Goal: Find specific page/section: Find specific page/section

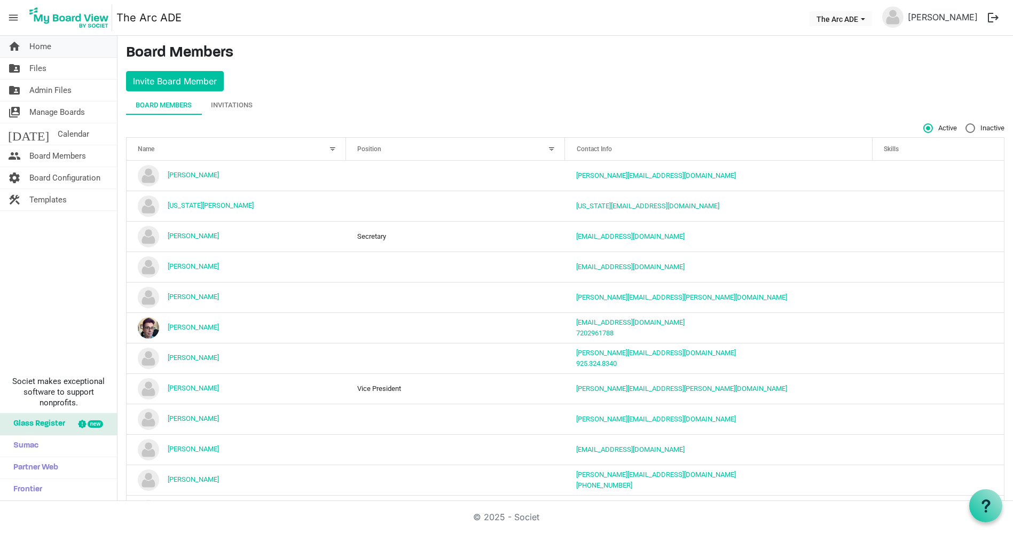
scroll to position [127, 0]
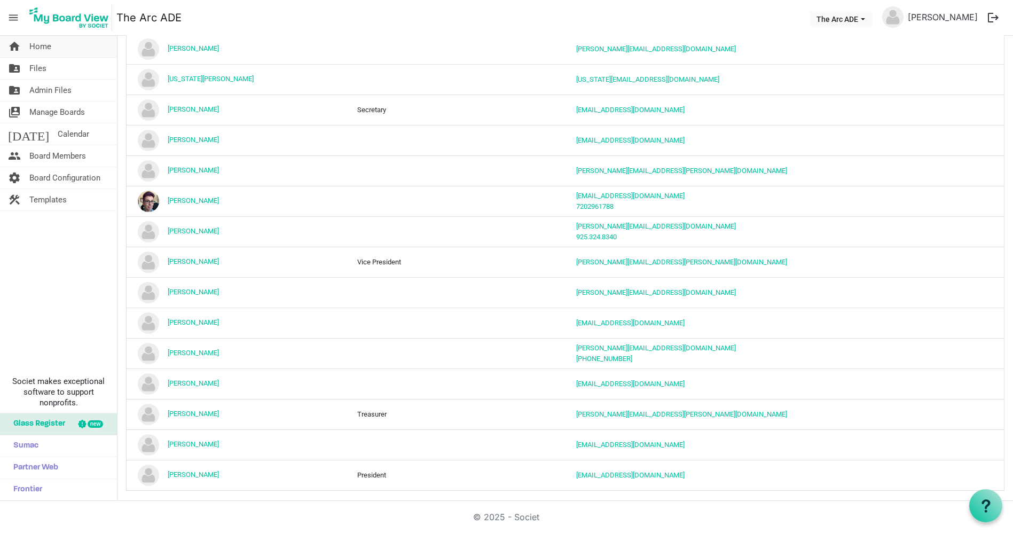
click at [25, 52] on link "home Home" at bounding box center [58, 46] width 117 height 21
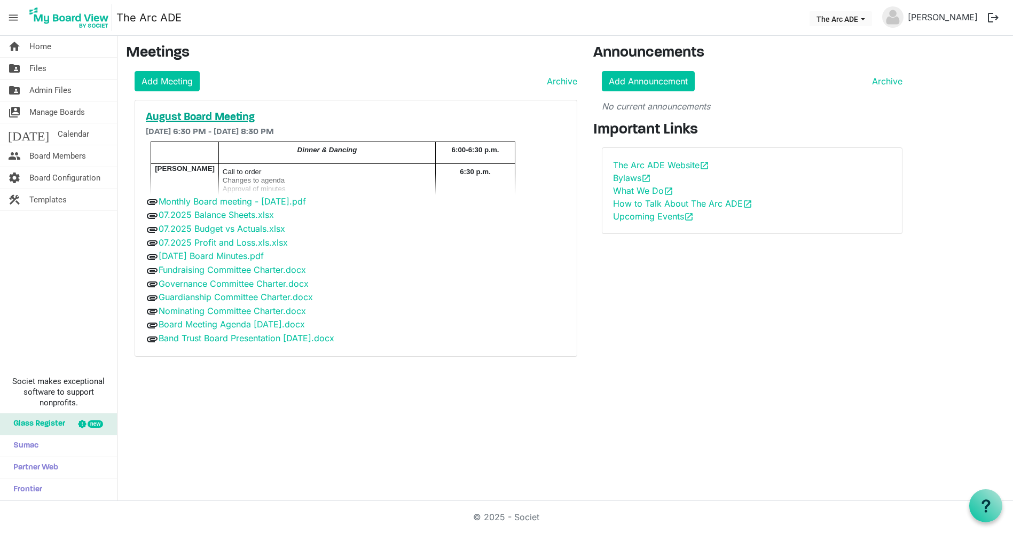
click at [238, 111] on h5 "August Board Meeting" at bounding box center [356, 117] width 420 height 13
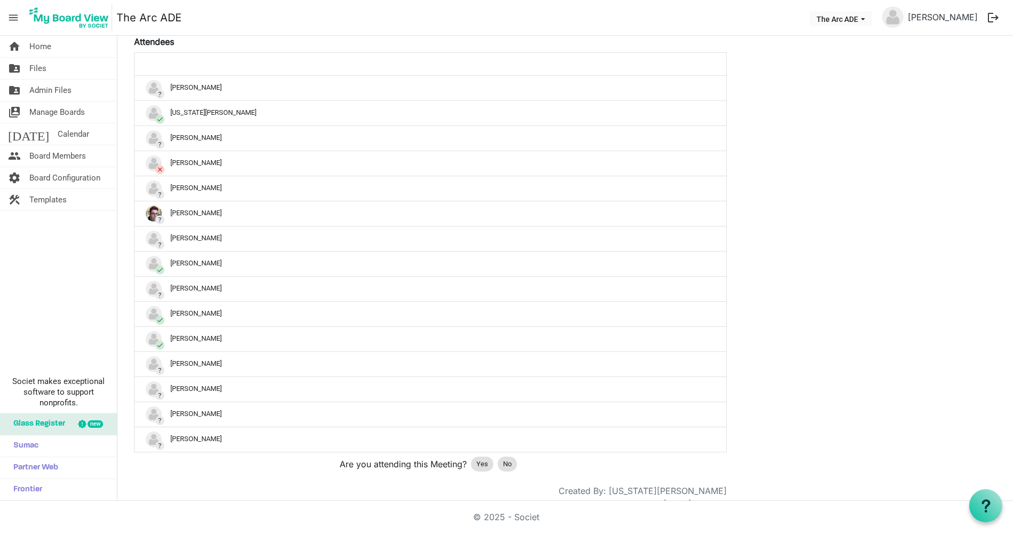
scroll to position [526, 0]
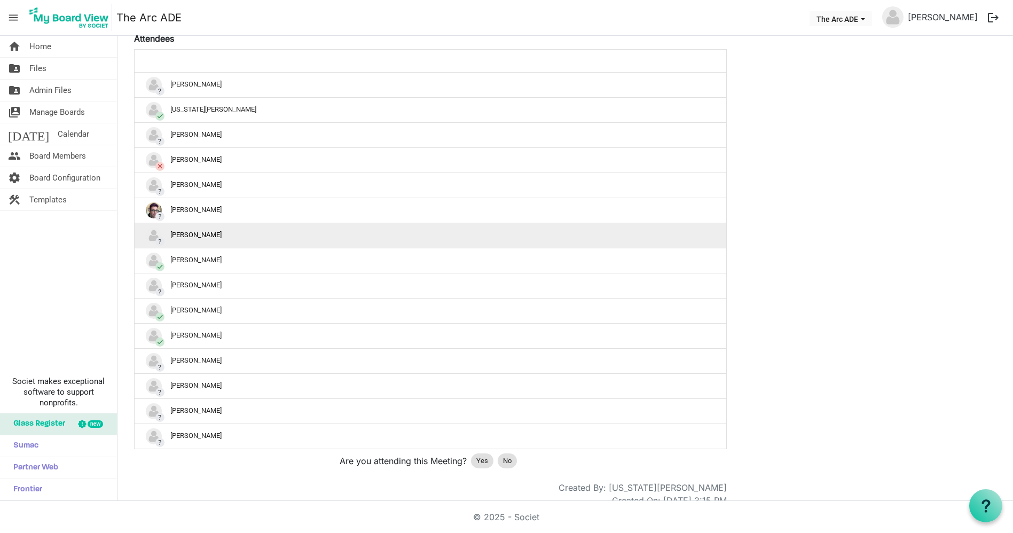
click at [153, 230] on img "?Kelly Lawler is template cell column header" at bounding box center [154, 235] width 16 height 16
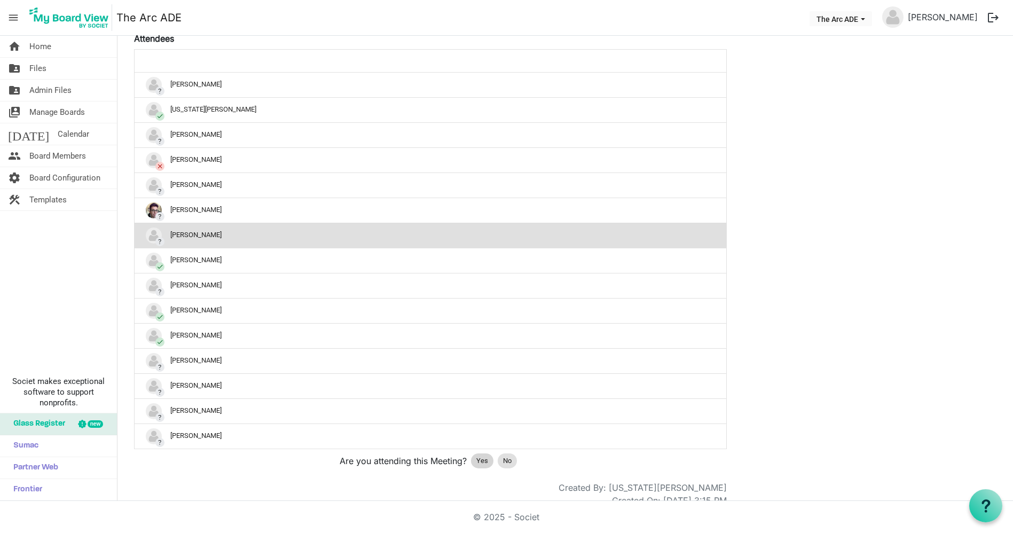
click at [482, 457] on span "Yes" at bounding box center [482, 460] width 12 height 11
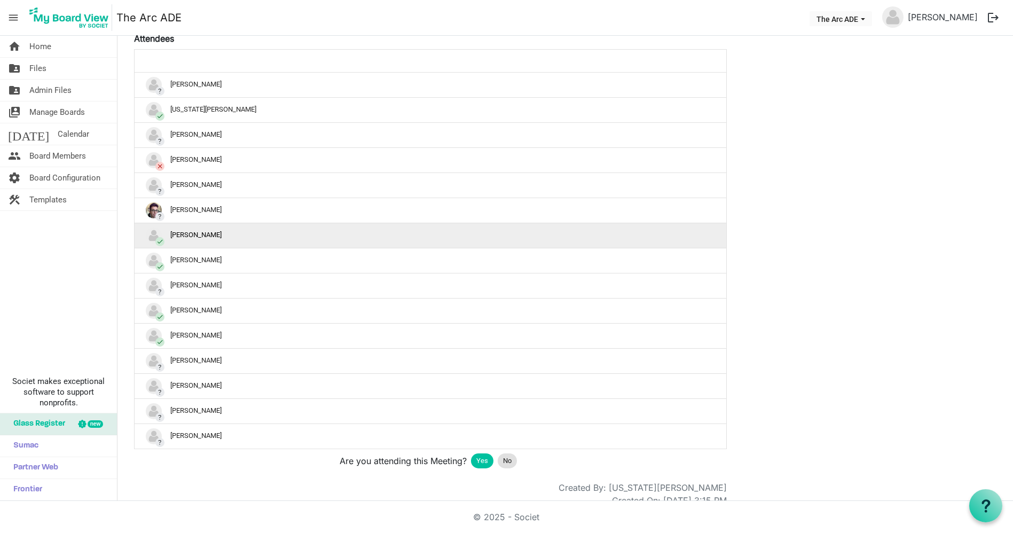
click at [342, 234] on div "check Kelly Lawler" at bounding box center [430, 235] width 569 height 16
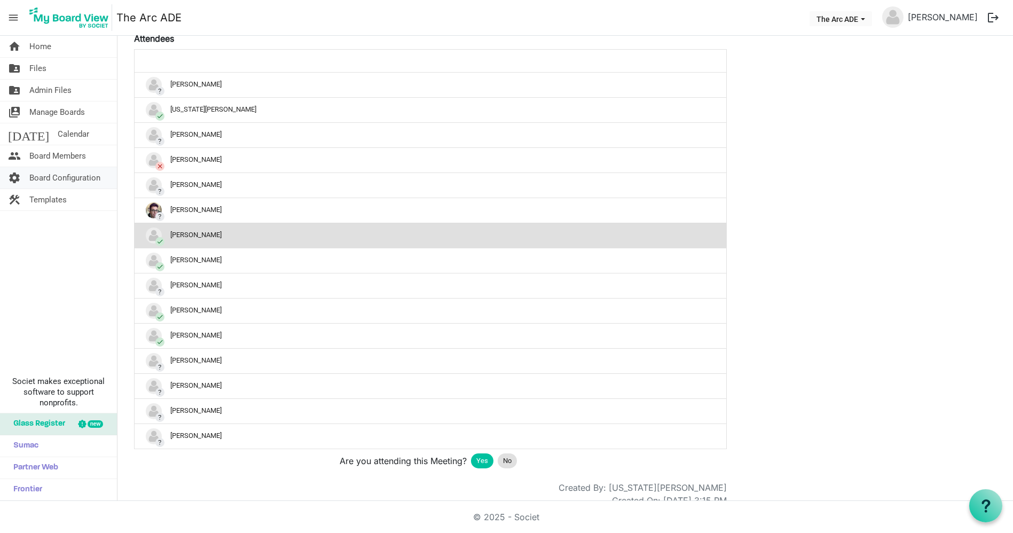
click at [105, 186] on link "settings Board Configuration" at bounding box center [58, 177] width 117 height 21
